Goal: Transaction & Acquisition: Book appointment/travel/reservation

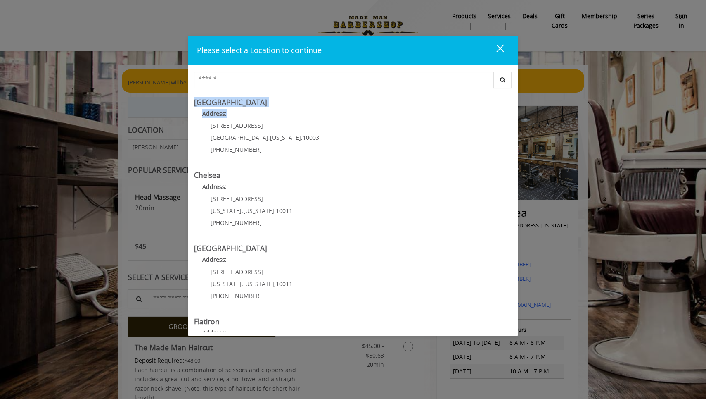
drag, startPoint x: 283, startPoint y: 115, endPoint x: 554, endPoint y: 89, distance: 273.0
click at [554, 89] on div "Please select a Location to continue close Search [GEOGRAPHIC_DATA] Address: [S…" at bounding box center [353, 199] width 706 height 399
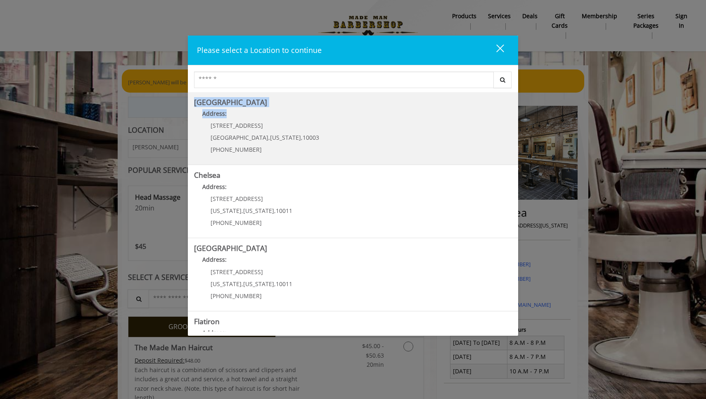
click at [291, 121] on Village "Address:" at bounding box center [353, 115] width 318 height 13
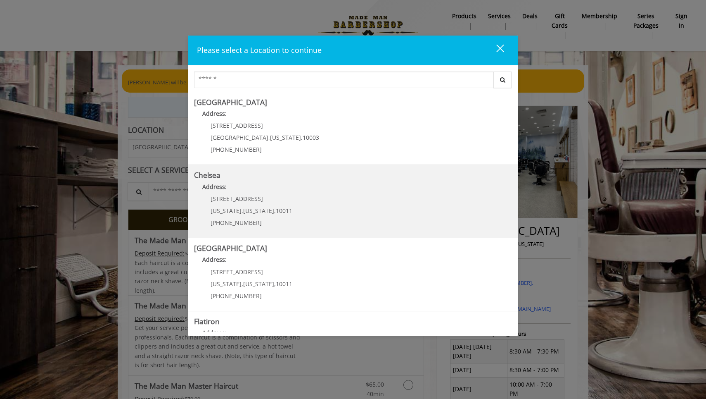
drag, startPoint x: 281, startPoint y: 197, endPoint x: 211, endPoint y: 197, distance: 69.8
click at [211, 197] on div "169/170 W 23rd St New York , New York , 10011 (917) 639-3902" at bounding box center [245, 213] width 102 height 36
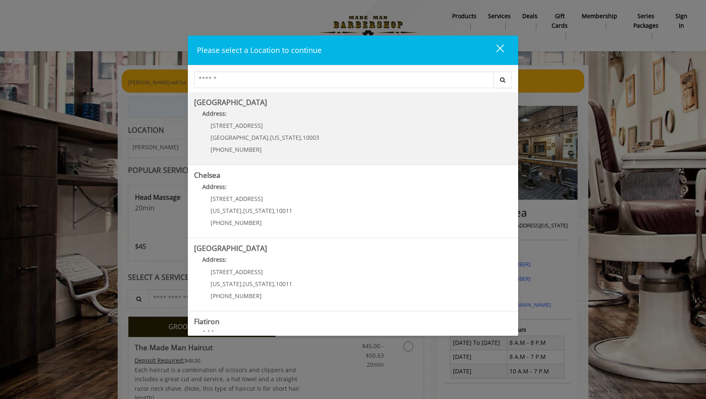
click at [227, 132] on div "60 E 8th St Manhattan , New York , 10003 (212) 598-1840" at bounding box center [258, 140] width 129 height 36
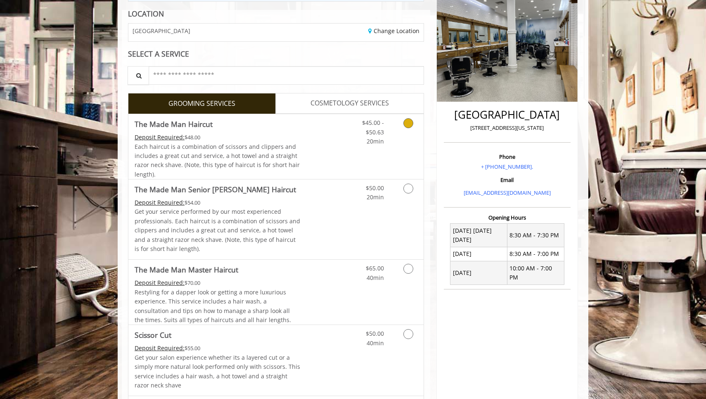
scroll to position [110, 0]
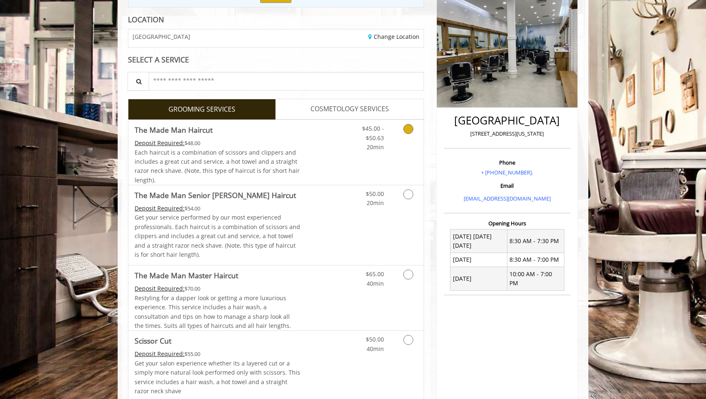
click at [207, 127] on Haircut "The Made Man Haircut" at bounding box center [174, 130] width 78 height 12
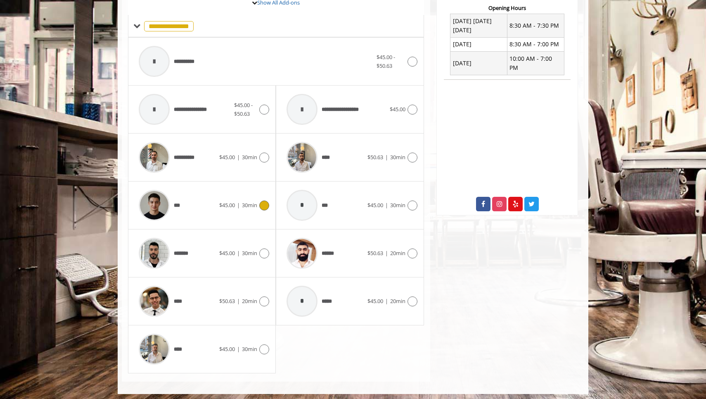
scroll to position [325, 0]
click at [198, 299] on div "****" at bounding box center [177, 301] width 85 height 39
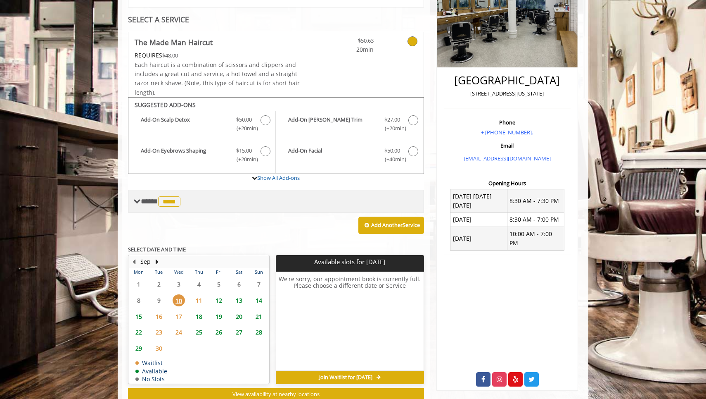
scroll to position [172, 0]
